Goal: Transaction & Acquisition: Purchase product/service

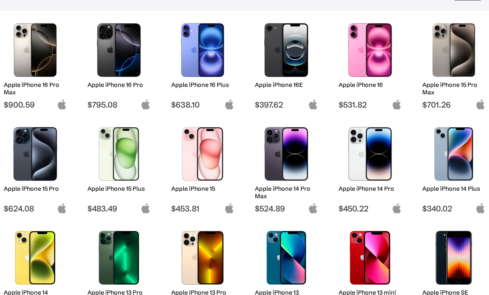
scroll to position [104, 0]
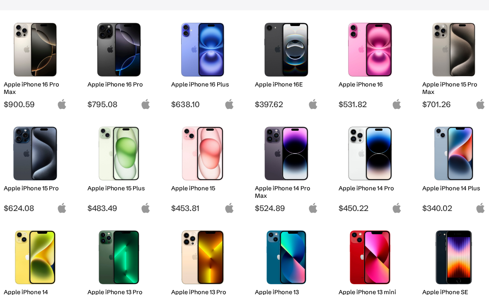
click at [275, 106] on span "$397.62" at bounding box center [286, 104] width 63 height 10
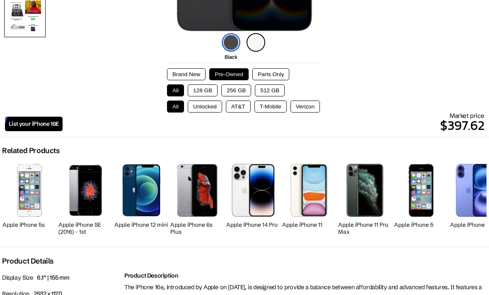
scroll to position [223, 0]
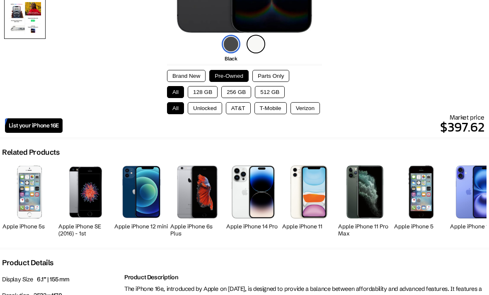
click at [207, 111] on button "Unlocked" at bounding box center [205, 108] width 34 height 12
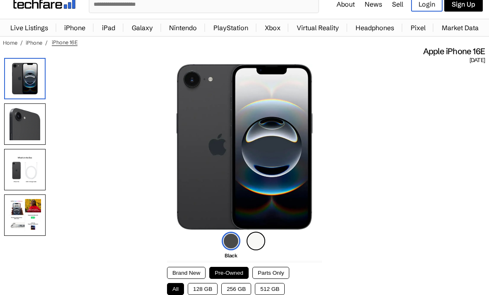
scroll to position [0, 0]
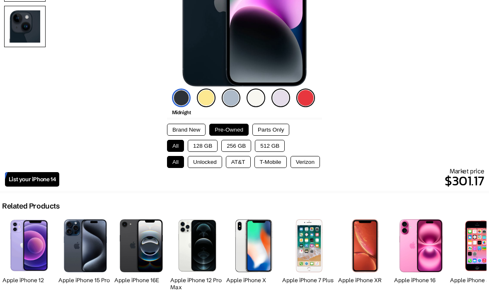
scroll to position [176, 0]
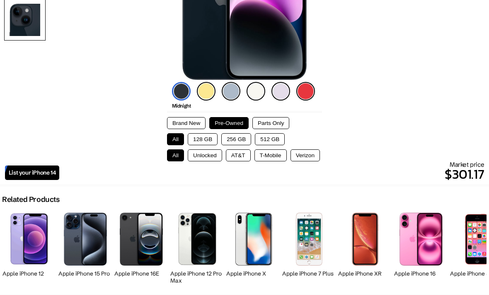
click at [204, 156] on button "Unlocked" at bounding box center [205, 156] width 34 height 12
click at [232, 94] on img at bounding box center [231, 91] width 19 height 19
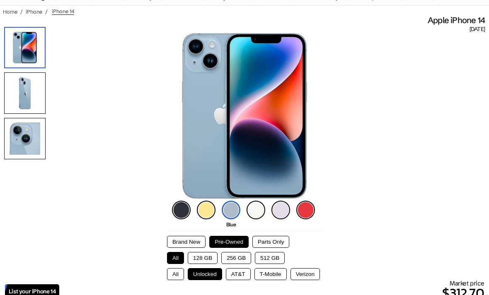
scroll to position [0, 0]
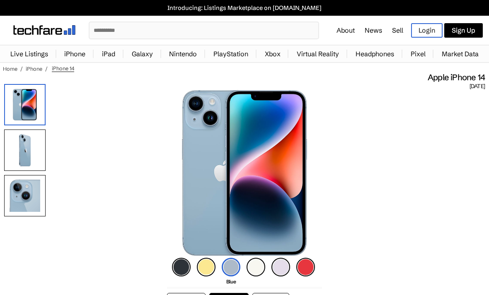
click at [22, 49] on link "Live Listings" at bounding box center [29, 54] width 46 height 17
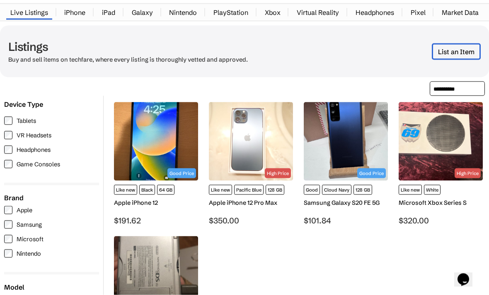
scroll to position [42, 0]
